Goal: Task Accomplishment & Management: Manage account settings

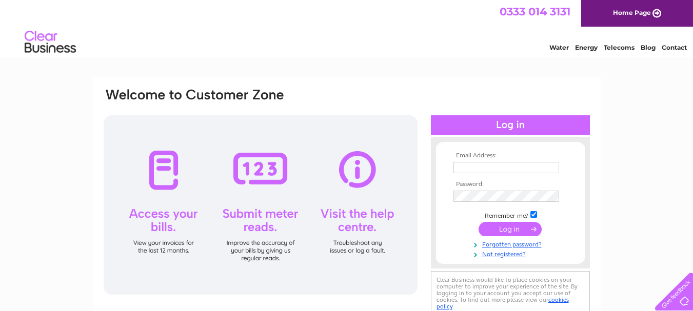
type input "[EMAIL_ADDRESS][DOMAIN_NAME]"
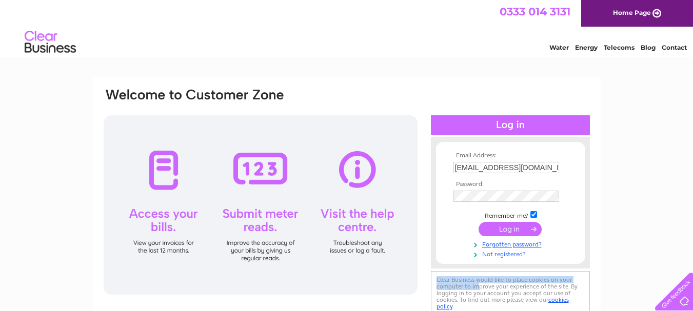
drag, startPoint x: 518, startPoint y: 269, endPoint x: 525, endPoint y: 253, distance: 17.0
click at [525, 253] on div "Email Address: [EMAIL_ADDRESS][DOMAIN_NAME] Password:" at bounding box center [510, 216] width 159 height 203
click at [520, 227] on input "submit" at bounding box center [509, 229] width 63 height 14
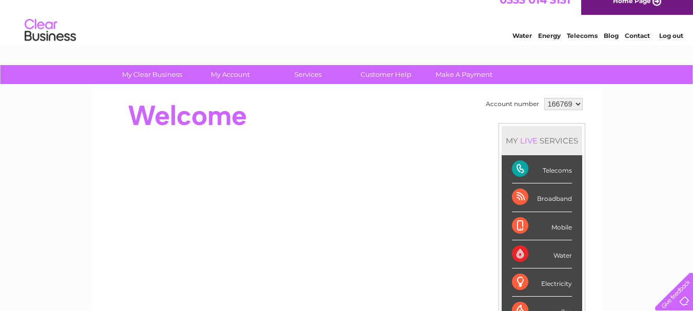
scroll to position [14, 0]
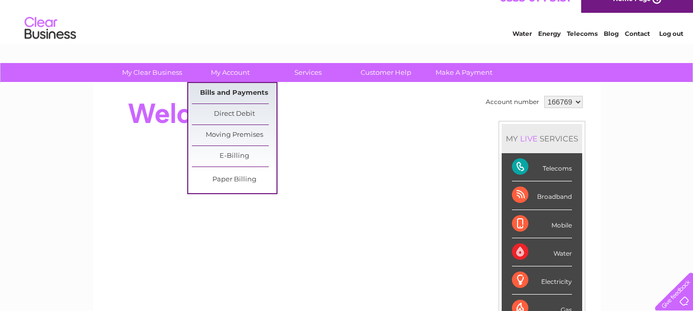
click at [231, 93] on link "Bills and Payments" at bounding box center [234, 93] width 85 height 21
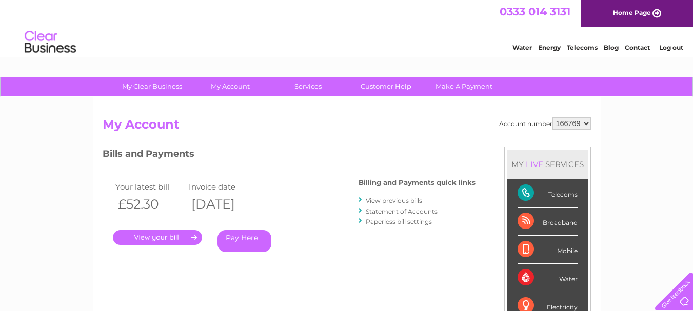
click at [169, 237] on link "." at bounding box center [157, 237] width 89 height 15
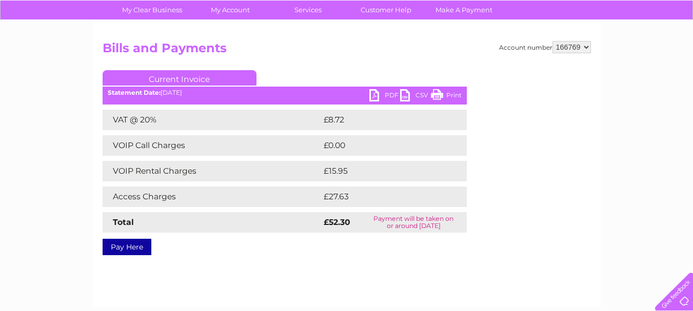
scroll to position [77, 0]
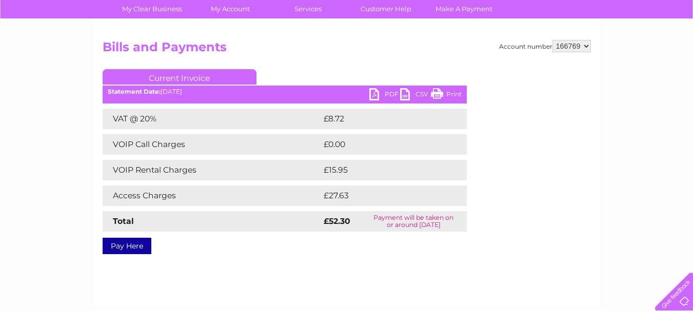
click at [437, 95] on link "Print" at bounding box center [446, 95] width 31 height 15
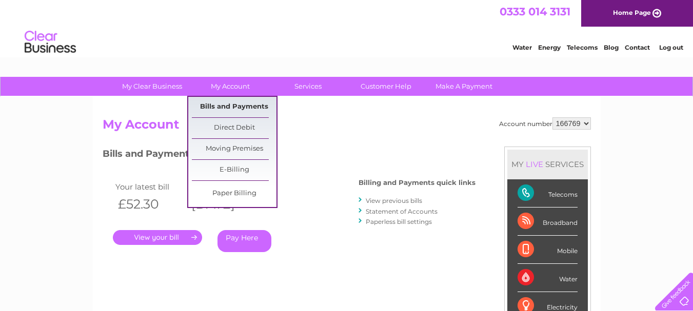
click at [232, 103] on link "Bills and Payments" at bounding box center [234, 107] width 85 height 21
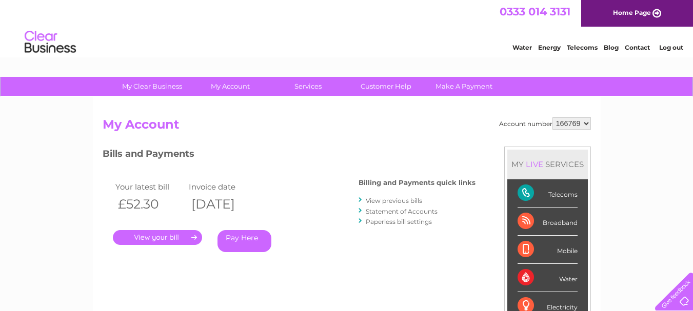
click at [404, 199] on link "View previous bills" at bounding box center [394, 201] width 56 height 8
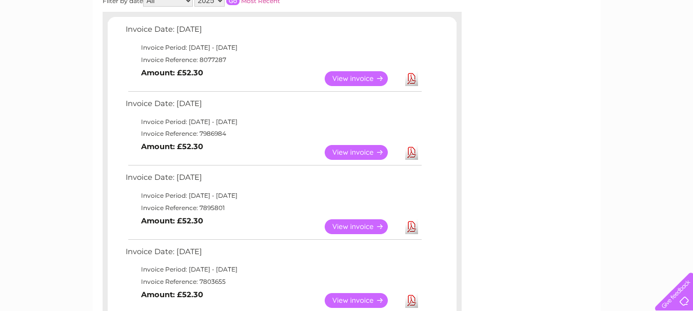
scroll to position [172, 0]
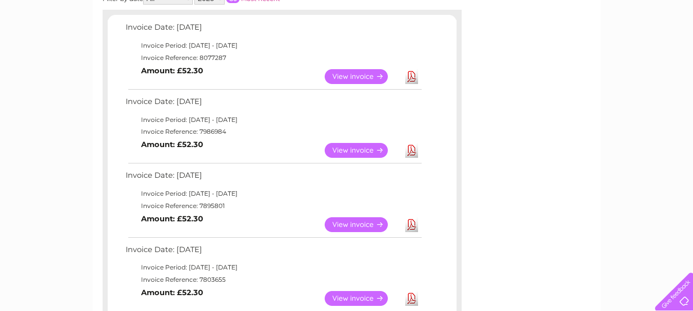
click at [352, 151] on link "View" at bounding box center [362, 150] width 75 height 15
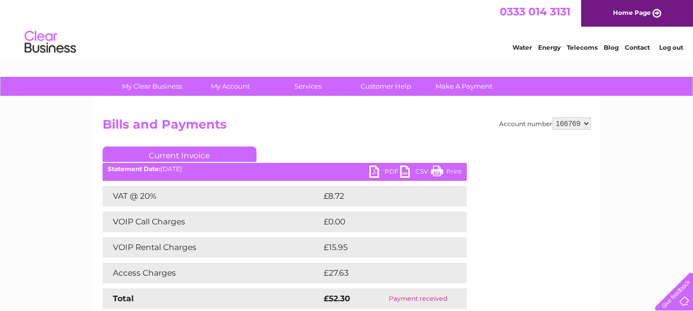
click at [436, 172] on link "Print" at bounding box center [446, 173] width 31 height 15
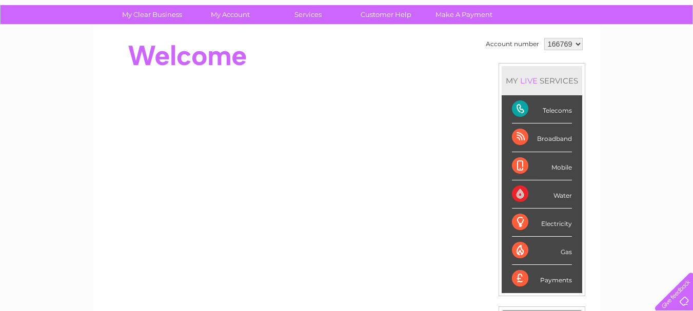
scroll to position [71, 0]
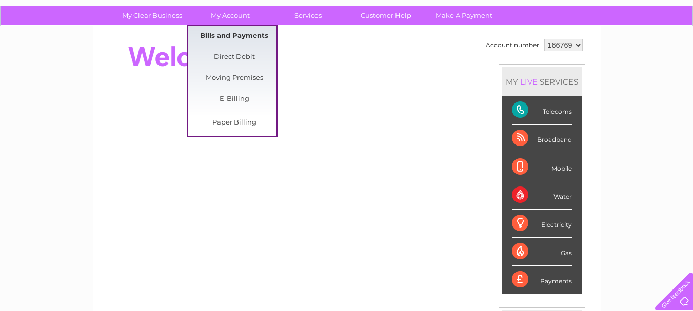
click at [231, 35] on link "Bills and Payments" at bounding box center [234, 36] width 85 height 21
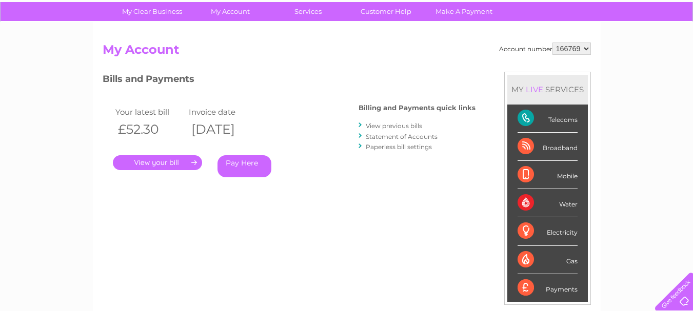
scroll to position [76, 0]
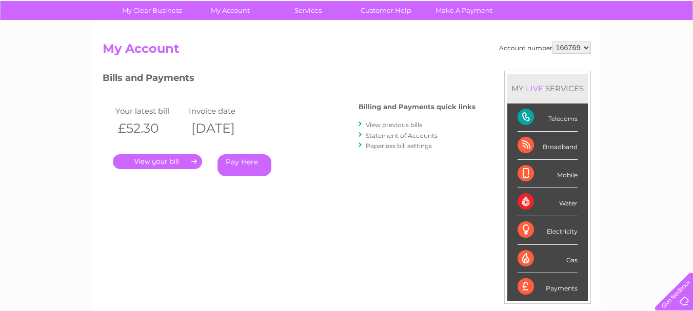
click at [387, 126] on link "View previous bills" at bounding box center [394, 125] width 56 height 8
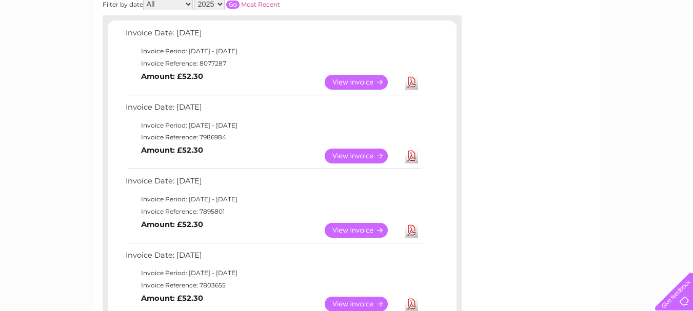
scroll to position [170, 0]
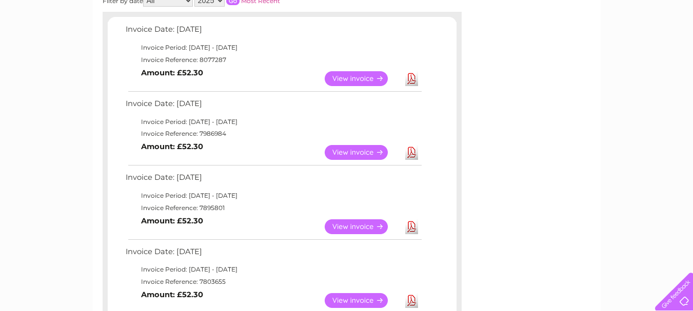
click at [359, 227] on link "View" at bounding box center [362, 226] width 75 height 15
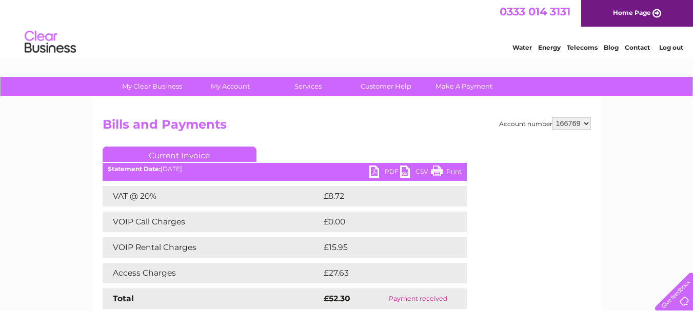
click at [438, 172] on link "Print" at bounding box center [446, 173] width 31 height 15
